Goal: Find specific page/section: Find specific page/section

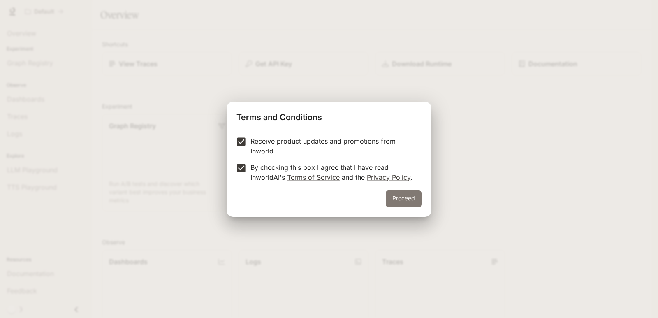
click at [402, 200] on button "Proceed" at bounding box center [404, 199] width 36 height 16
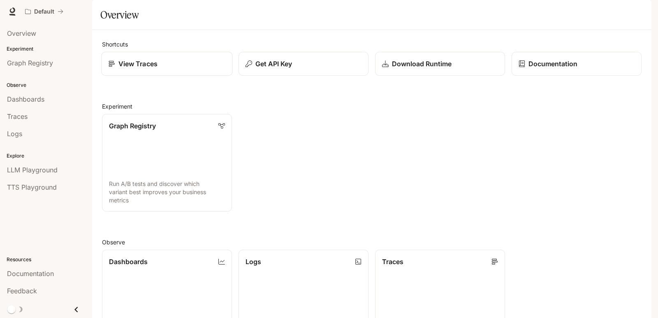
click at [151, 69] on p "View Traces" at bounding box center [138, 64] width 39 height 10
click at [20, 66] on span "Graph Registry" at bounding box center [30, 63] width 46 height 10
